Goal: Information Seeking & Learning: Check status

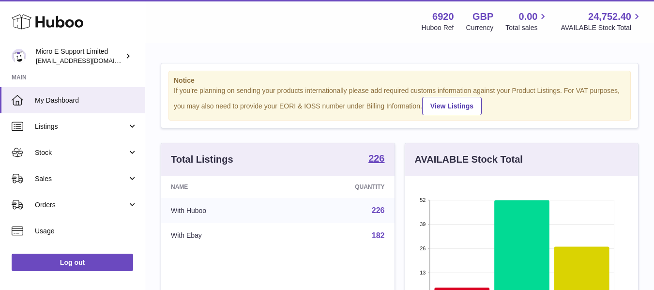
scroll to position [151, 233]
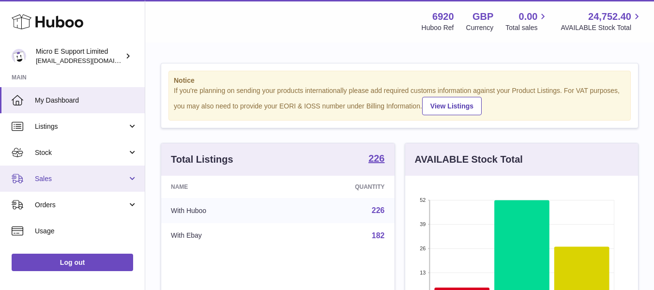
click at [93, 182] on span "Sales" at bounding box center [81, 178] width 92 height 9
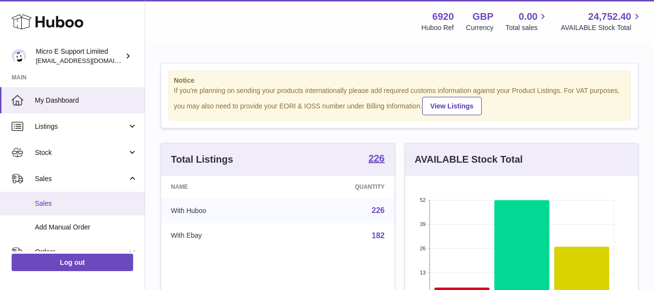
click at [47, 207] on span "Sales" at bounding box center [86, 203] width 103 height 9
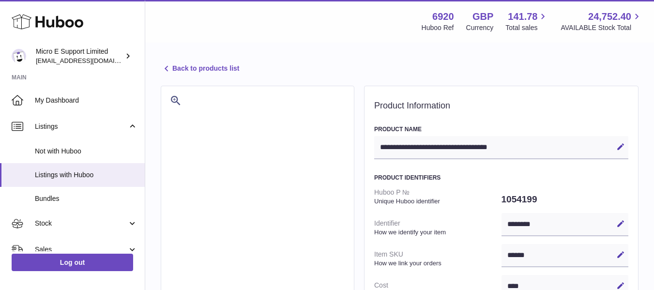
select select "***"
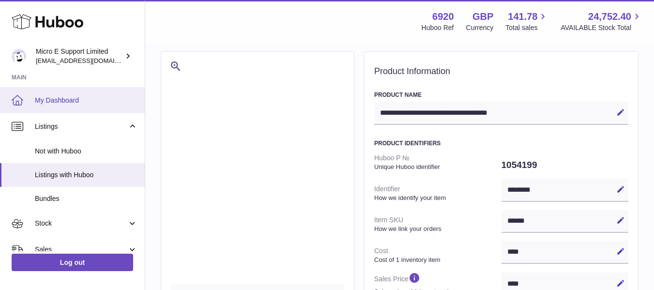
click at [62, 97] on span "My Dashboard" at bounding box center [86, 100] width 103 height 9
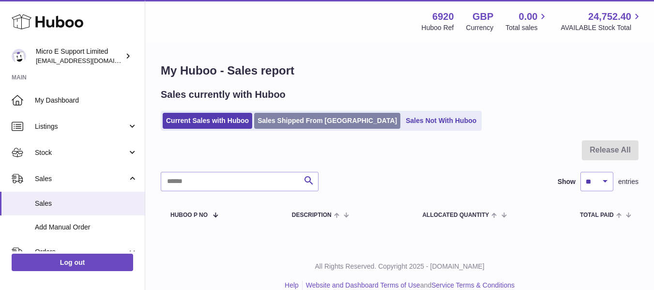
click at [298, 123] on link "Sales Shipped From Huboo" at bounding box center [327, 121] width 146 height 16
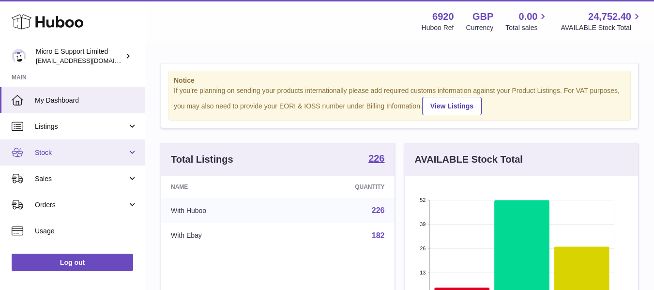
click at [66, 154] on span "Stock" at bounding box center [81, 152] width 92 height 9
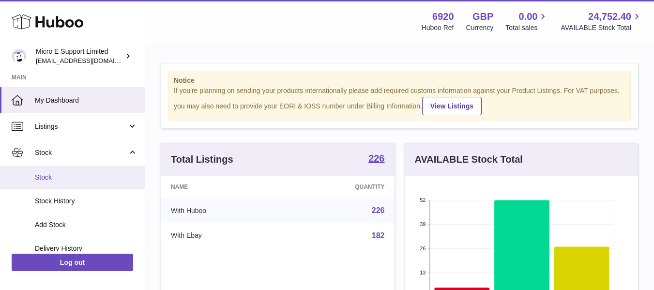
click at [52, 173] on span "Stock" at bounding box center [86, 177] width 103 height 9
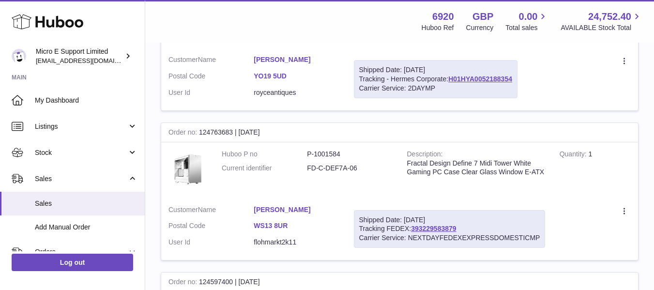
scroll to position [194, 0]
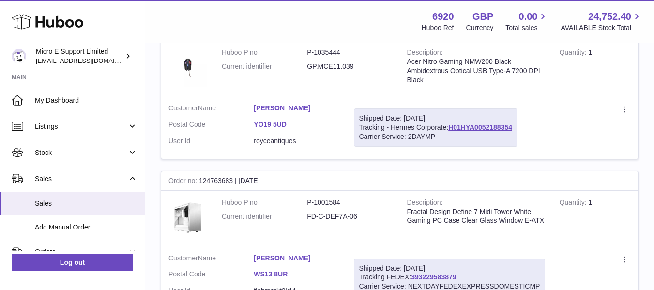
click at [326, 67] on dd "GP.MCE11.039" at bounding box center [349, 66] width 85 height 9
copy tr "GP.MCE11.039"
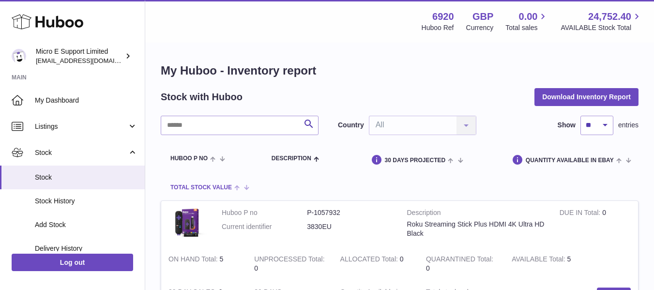
click at [238, 189] on span at bounding box center [239, 187] width 15 height 8
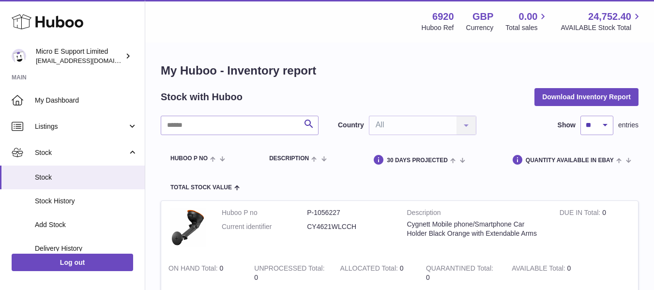
scroll to position [48, 0]
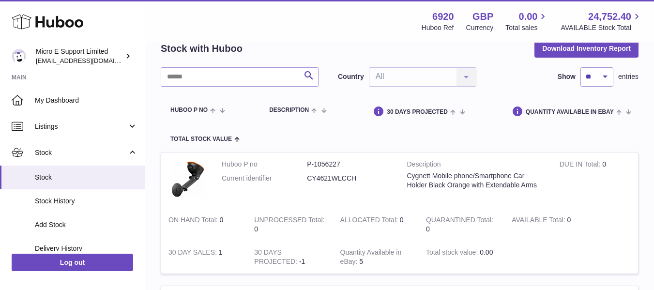
click at [332, 181] on dd "CY4621WLCCH" at bounding box center [349, 178] width 85 height 9
copy dd "CY4621WLCCH"
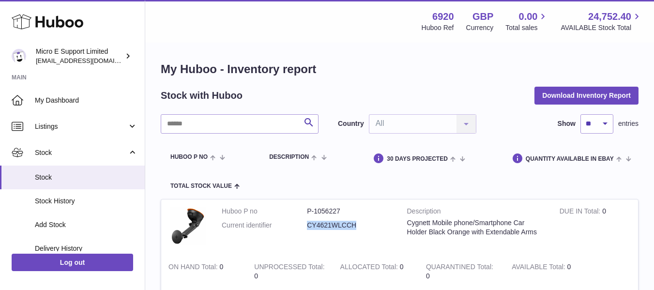
scroll to position [0, 0]
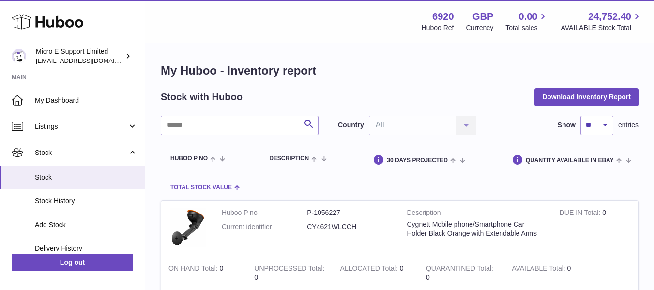
click at [235, 187] on span at bounding box center [236, 187] width 8 height 8
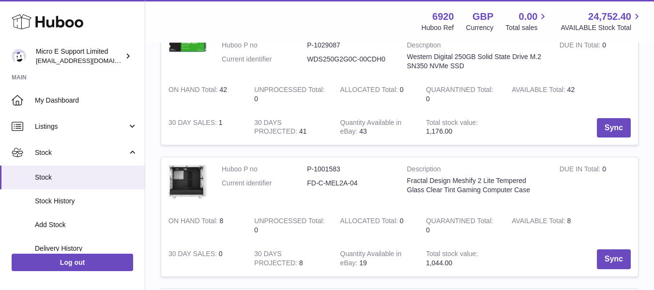
scroll to position [581, 0]
click at [338, 186] on dd "FD-C-MEL2A-04" at bounding box center [349, 182] width 85 height 9
copy tr "FD-C-MEL2A-04"
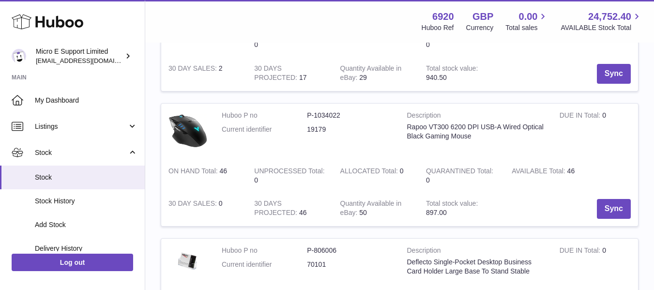
scroll to position [920, 0]
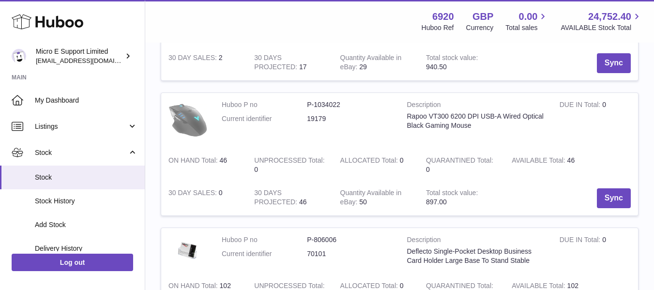
click at [189, 117] on img at bounding box center [188, 119] width 39 height 39
click at [319, 122] on dd "19179" at bounding box center [349, 118] width 85 height 9
drag, startPoint x: 406, startPoint y: 116, endPoint x: 462, endPoint y: 116, distance: 56.2
click at [462, 116] on td "Description Rapoo VT300 6200 DPI USB-A Wired Optical Black Gaming Mouse" at bounding box center [476, 121] width 153 height 56
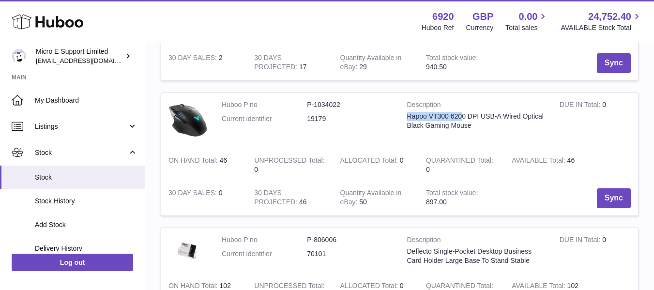
click at [460, 120] on div "Rapoo VT300 6200 DPI USB-A Wired Optical Black Gaming Mouse" at bounding box center [476, 121] width 138 height 18
click at [313, 119] on dd "19179" at bounding box center [349, 118] width 85 height 9
copy tr "19179"
